Goal: Task Accomplishment & Management: Manage account settings

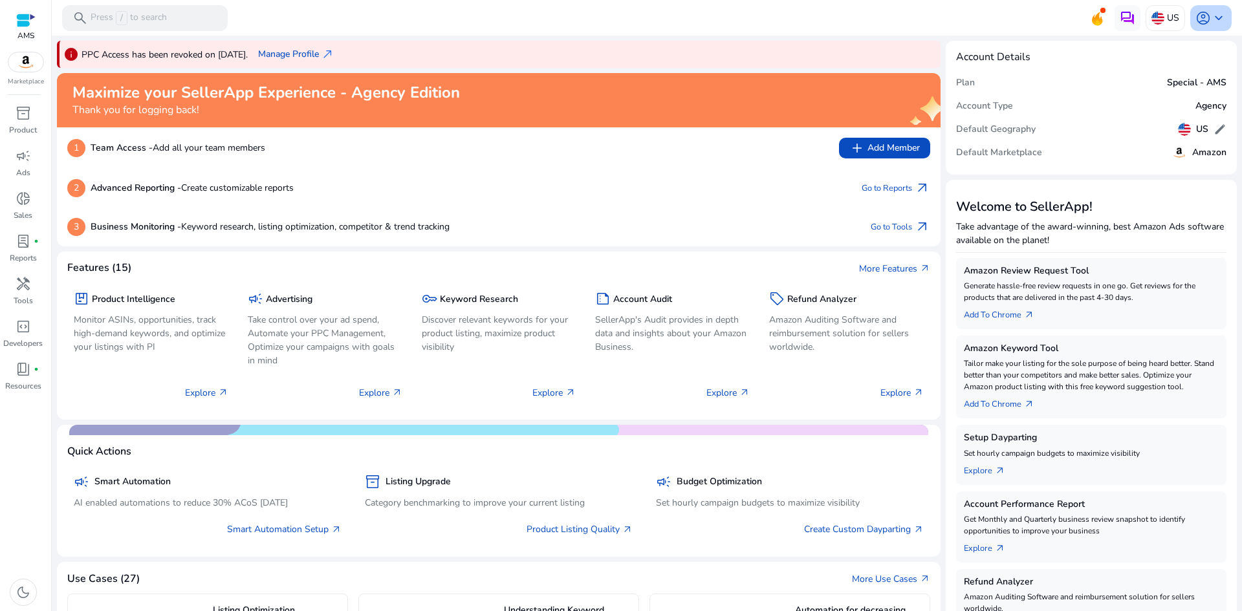
click at [1212, 17] on span "keyboard_arrow_down" at bounding box center [1219, 18] width 16 height 16
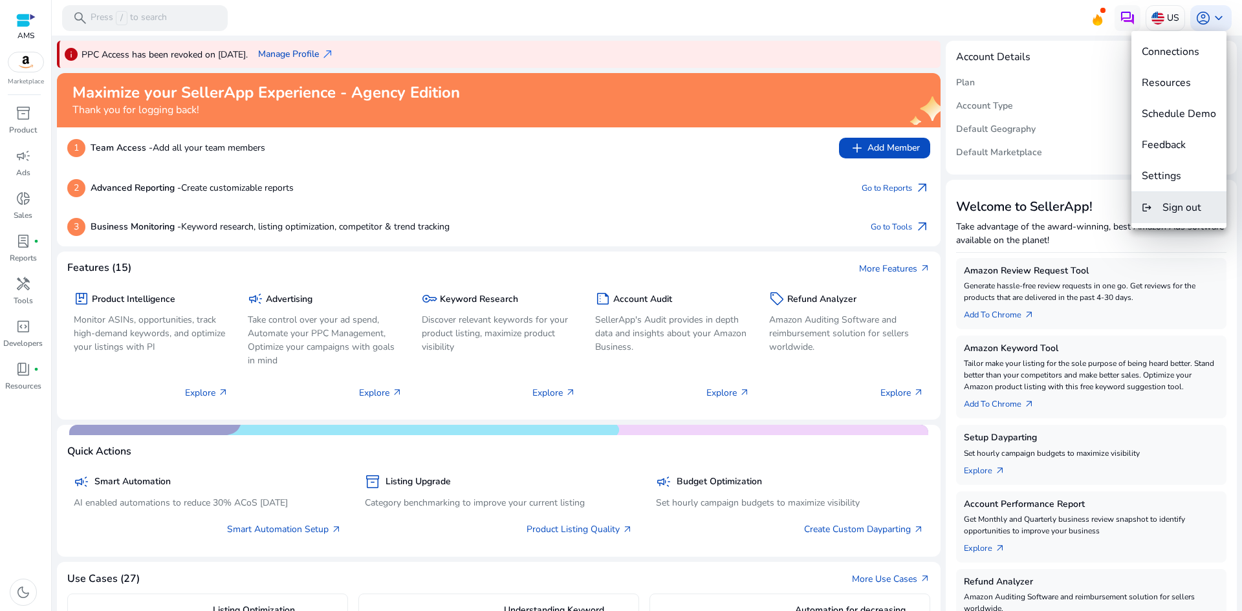
click at [1168, 213] on span "Sign out" at bounding box center [1182, 208] width 39 height 14
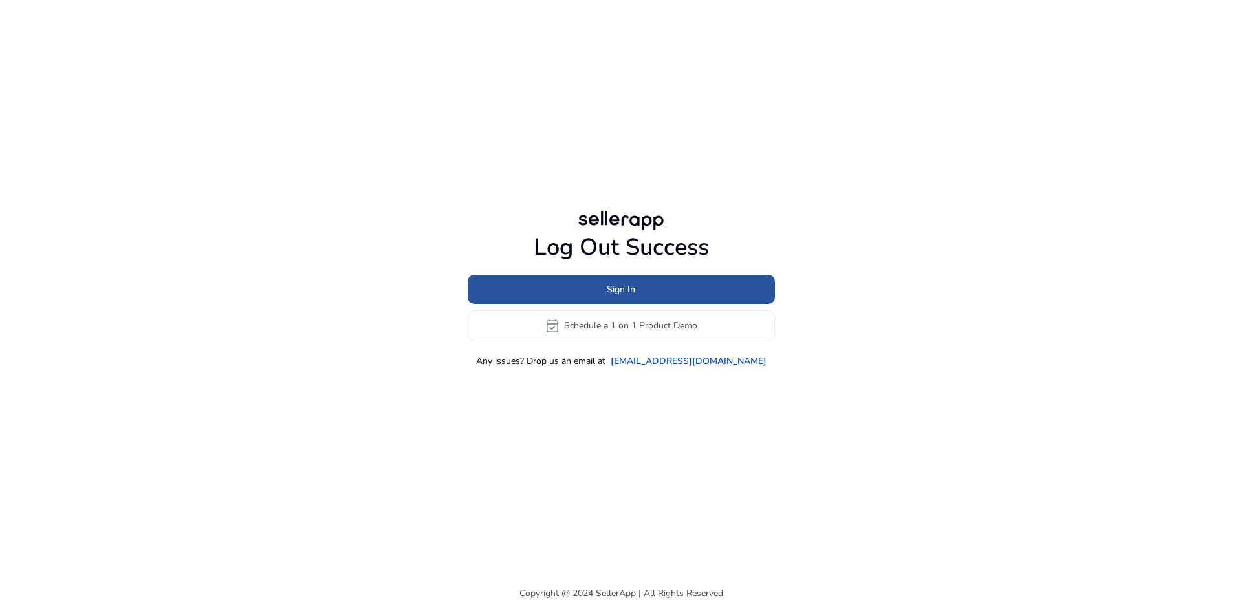
click at [662, 283] on span at bounding box center [621, 289] width 307 height 31
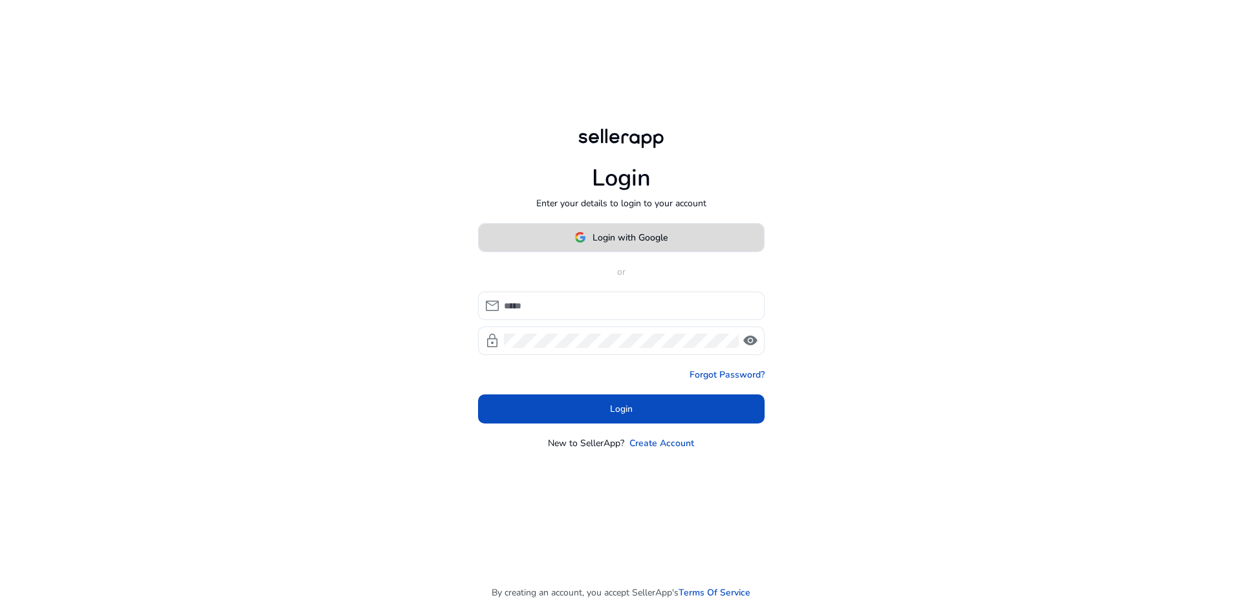
click at [606, 239] on span "Login with Google" at bounding box center [630, 238] width 75 height 14
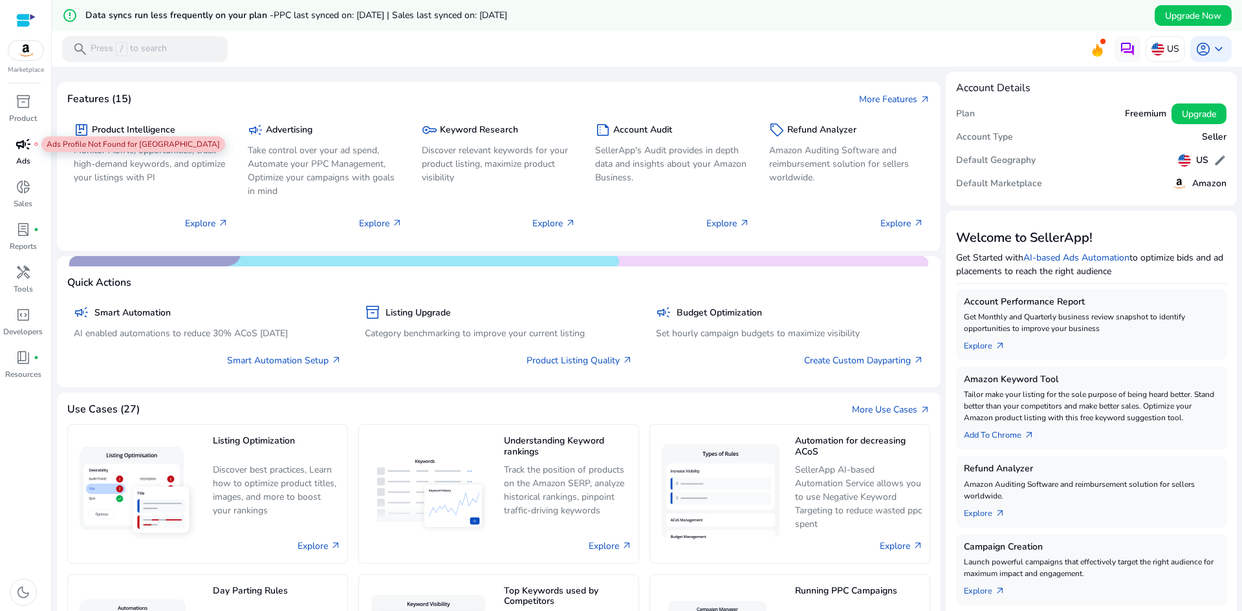
click at [29, 142] on span "campaign" at bounding box center [24, 145] width 16 height 16
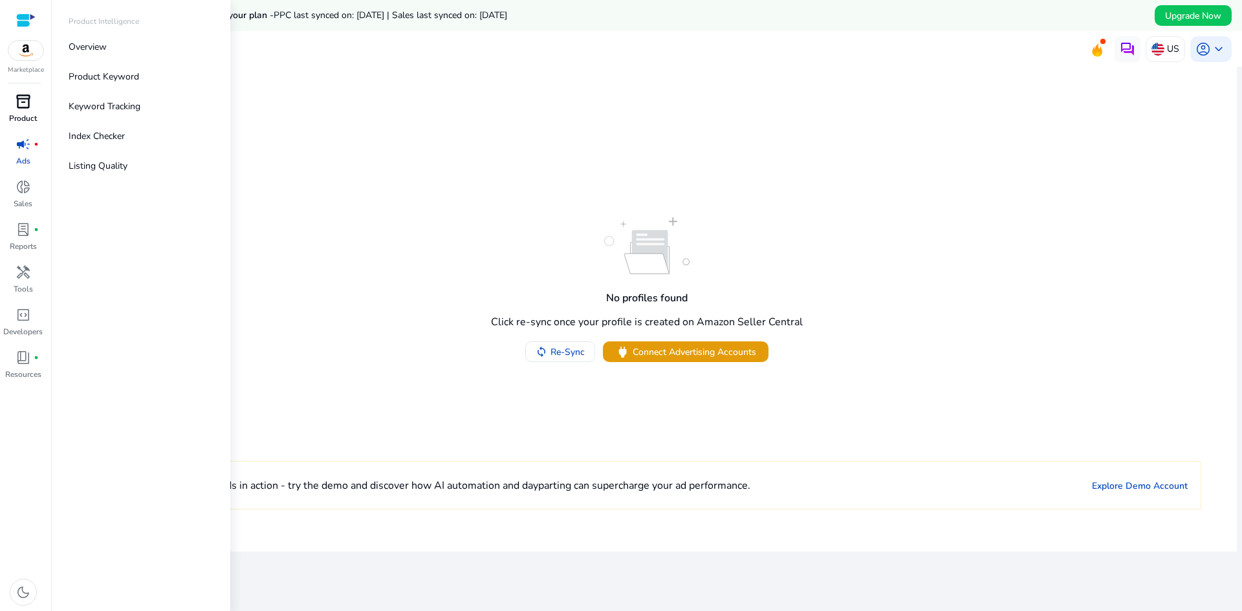
click at [25, 102] on span "inventory_2" at bounding box center [24, 102] width 16 height 16
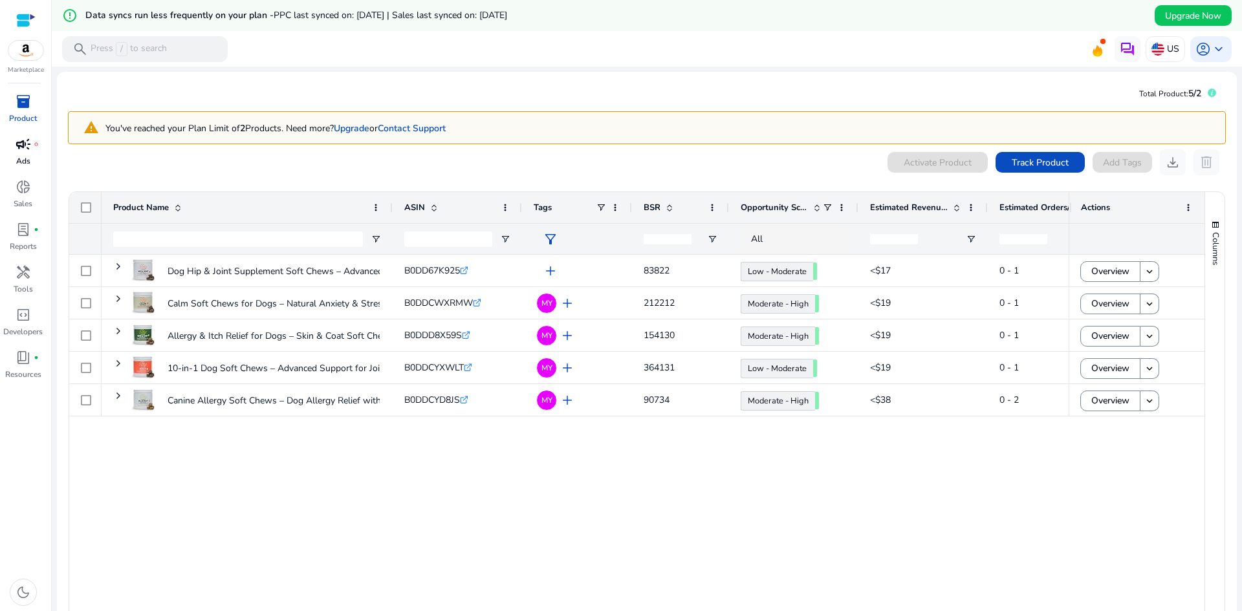
click at [36, 148] on div "campaign fiber_manual_record" at bounding box center [23, 144] width 36 height 21
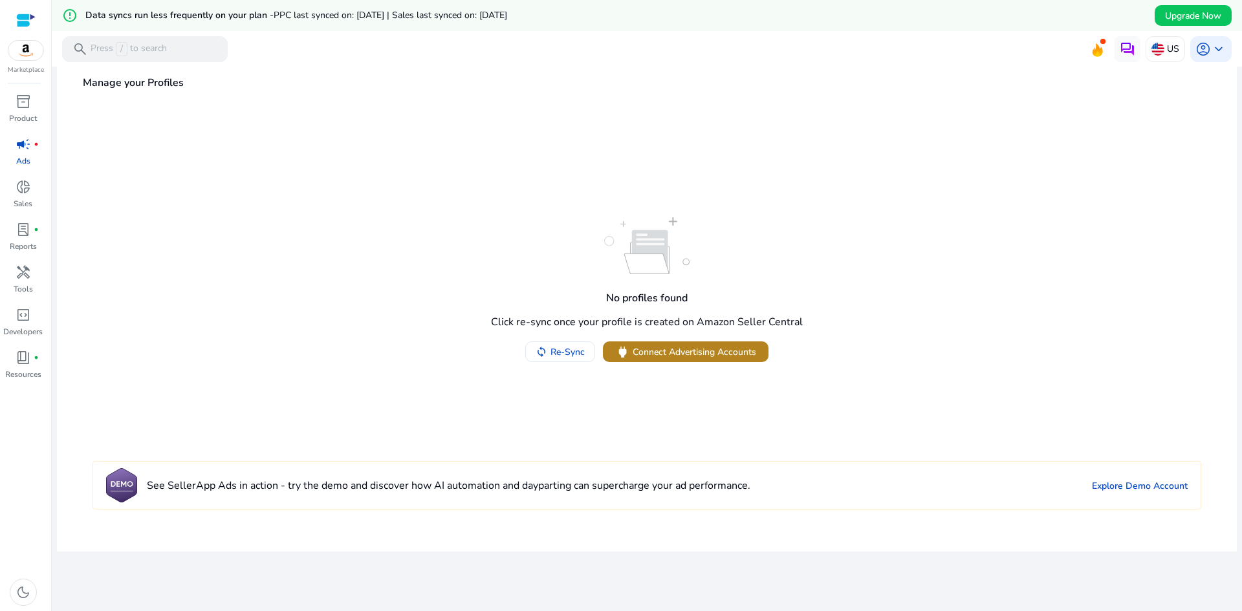
click at [708, 356] on span "Connect Advertising Accounts" at bounding box center [695, 352] width 124 height 14
